Goal: Check status: Check status

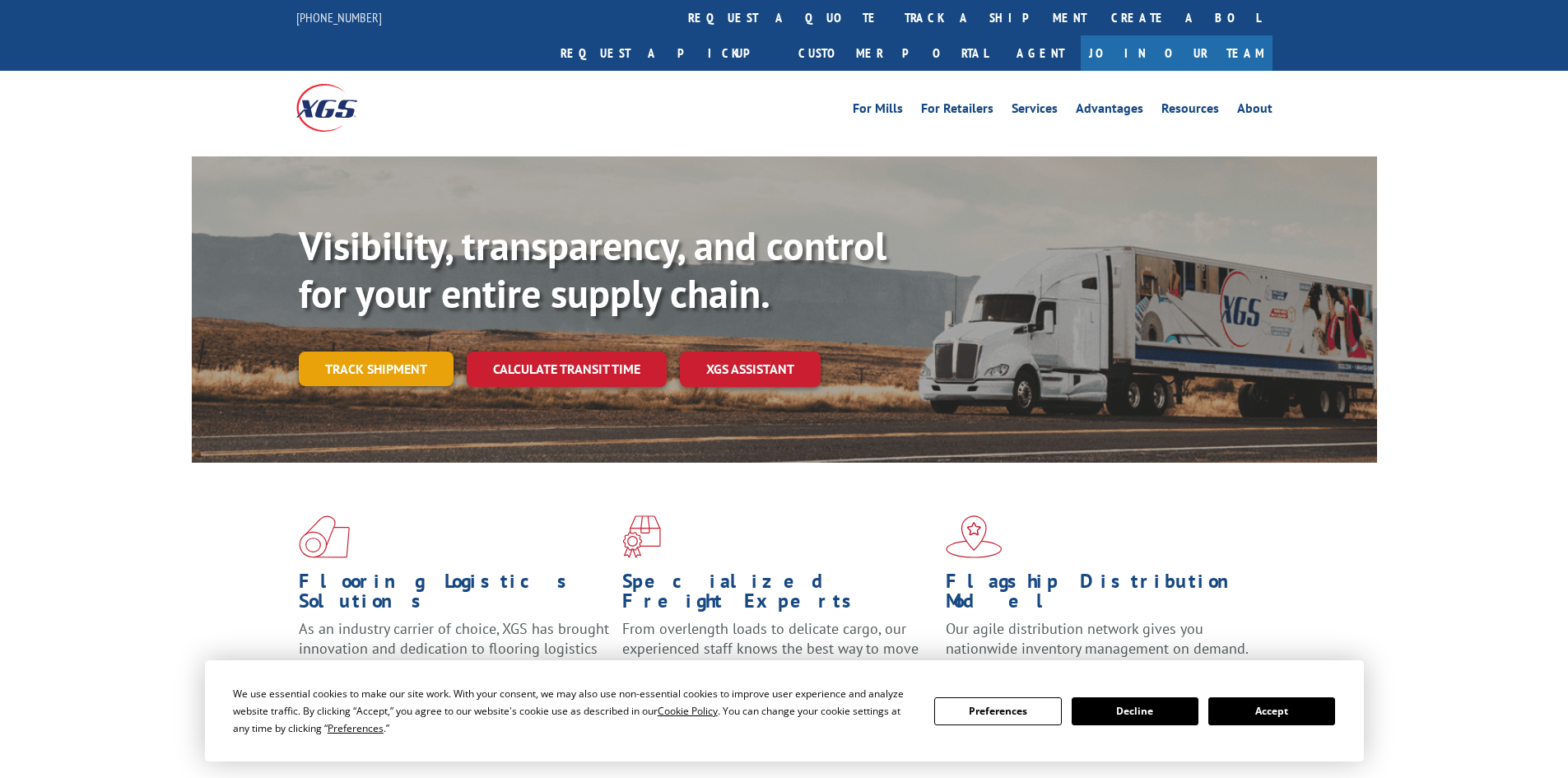
click at [364, 352] on link "Track shipment" at bounding box center [376, 369] width 155 height 35
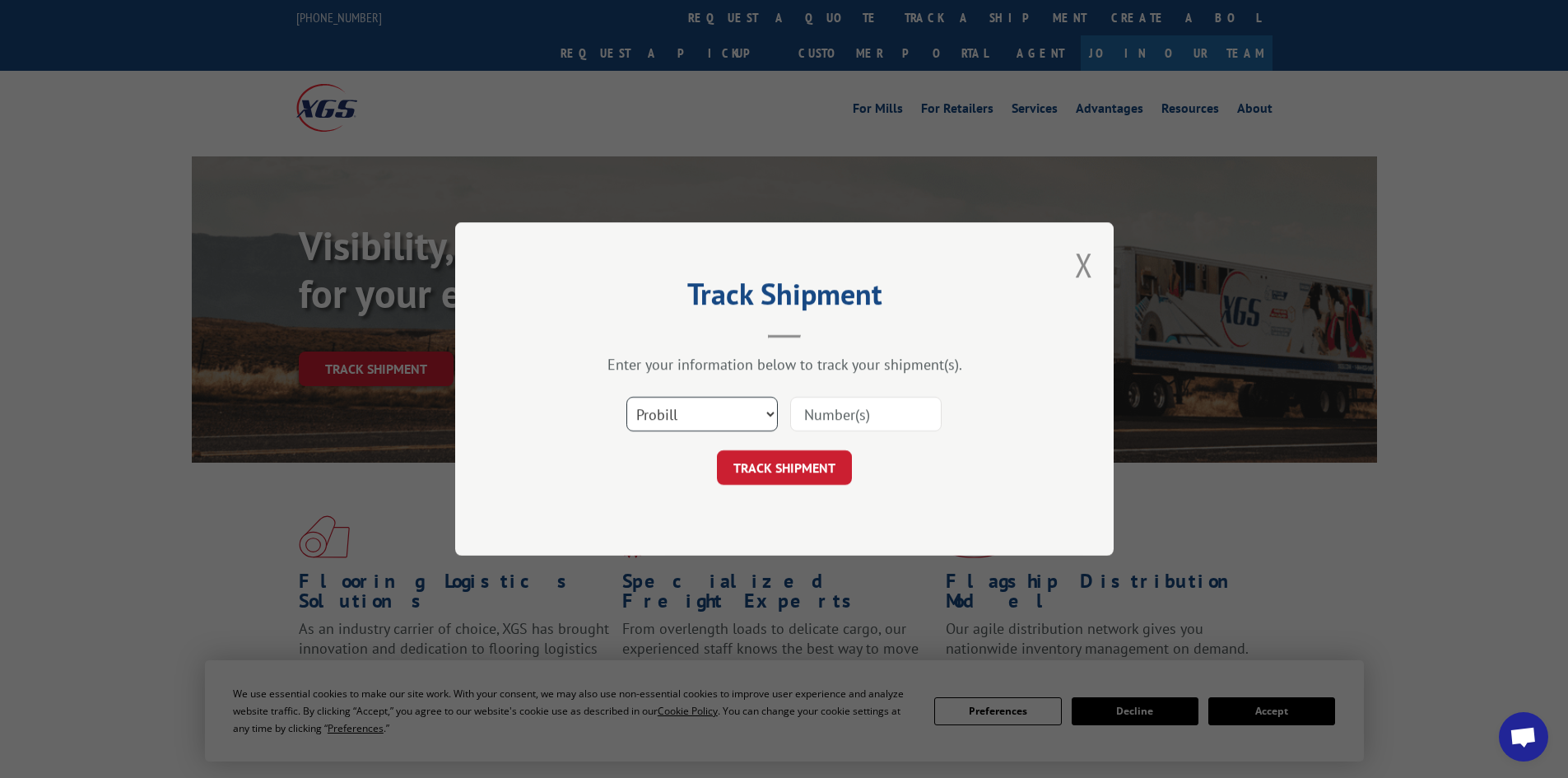
click at [721, 413] on select "Select category... Probill BOL PO" at bounding box center [702, 415] width 151 height 35
click at [879, 419] on input at bounding box center [866, 415] width 151 height 35
type input "17402833"
click at [819, 473] on button "TRACK SHIPMENT" at bounding box center [785, 468] width 135 height 35
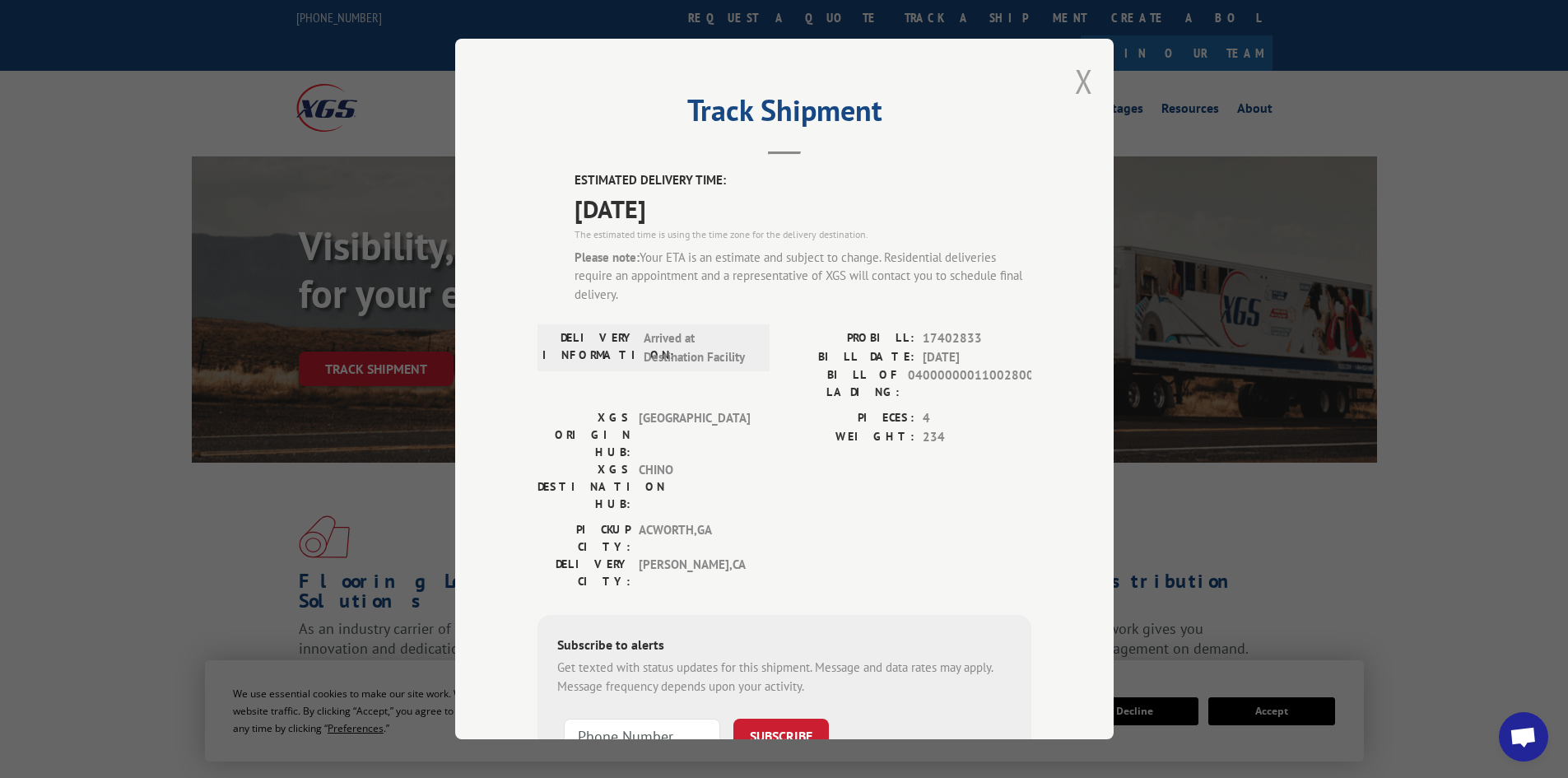
click at [1078, 81] on button "Close modal" at bounding box center [1084, 80] width 18 height 43
